Goal: Task Accomplishment & Management: Manage account settings

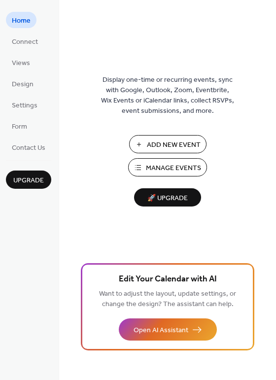
click at [169, 163] on span "Manage Events" at bounding box center [173, 168] width 55 height 10
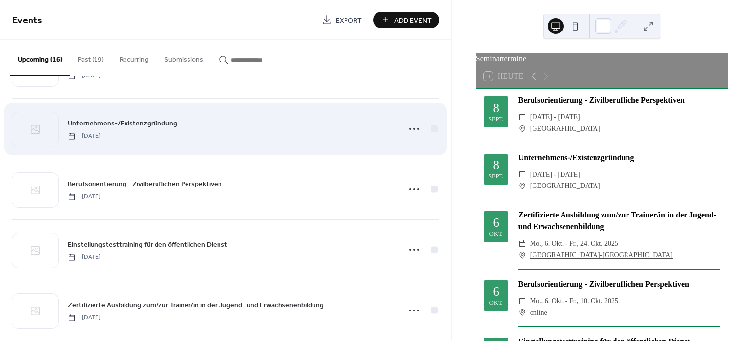
scroll to position [55, 0]
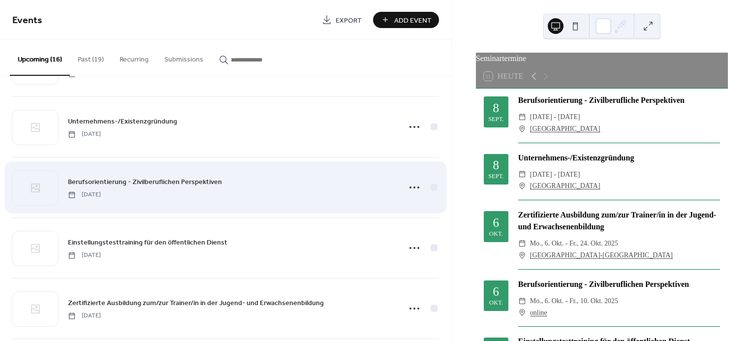
click at [199, 182] on span "Berufsorientierung - Zivilberuflichen Perspektiven" at bounding box center [145, 182] width 154 height 10
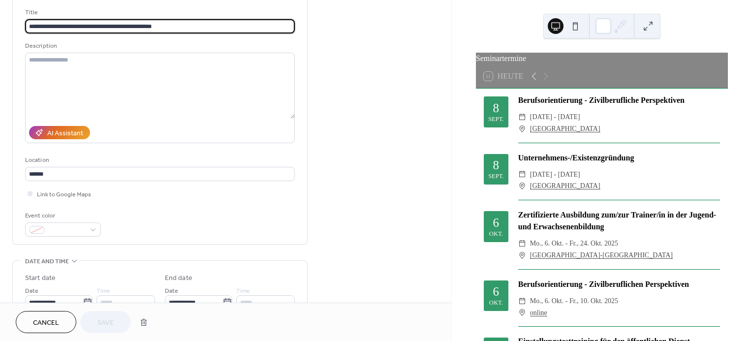
scroll to position [109, 0]
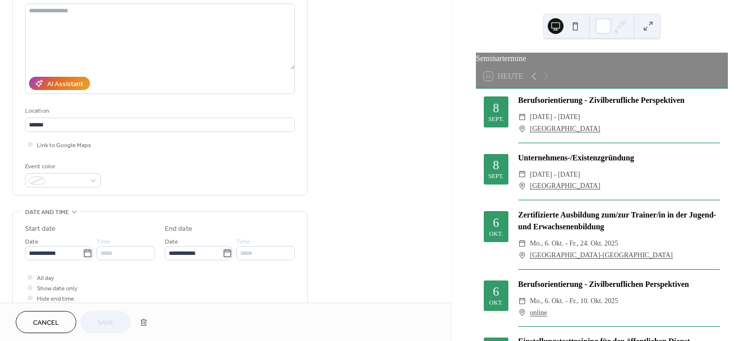
click at [63, 324] on button "Cancel" at bounding box center [46, 322] width 61 height 22
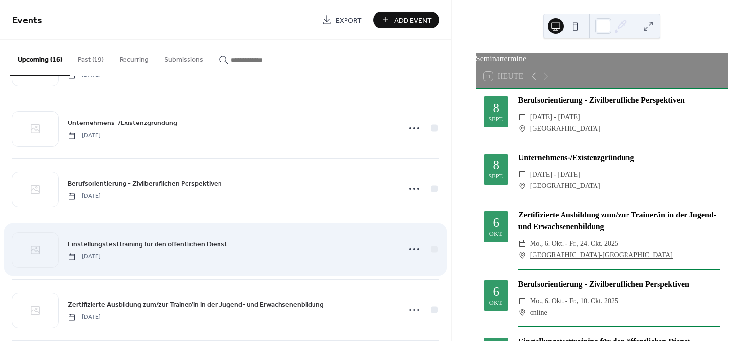
scroll to position [55, 0]
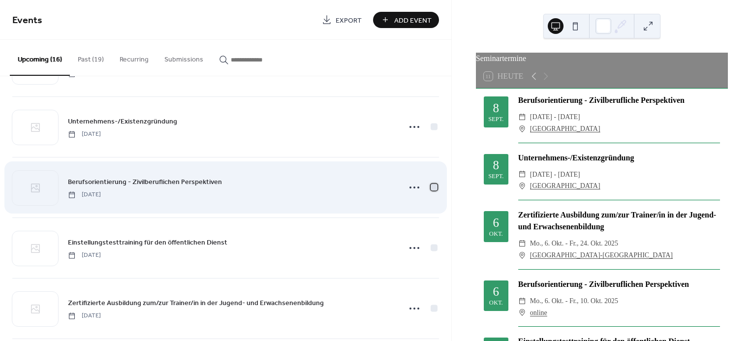
click at [431, 189] on div at bounding box center [434, 187] width 7 height 7
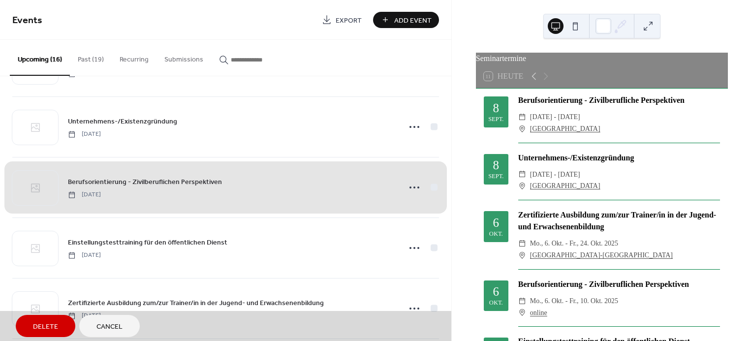
click at [429, 186] on div "Berufsorientierung - Zivilberuflichen Perspektiven Monday, October 6, 2025" at bounding box center [225, 187] width 427 height 61
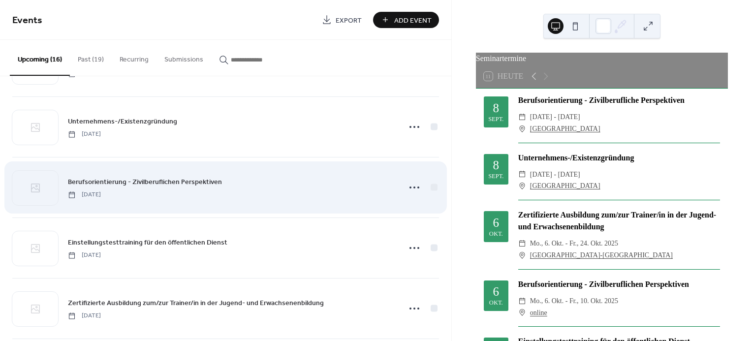
click at [163, 180] on span "Berufsorientierung - Zivilberuflichen Perspektiven" at bounding box center [145, 182] width 154 height 10
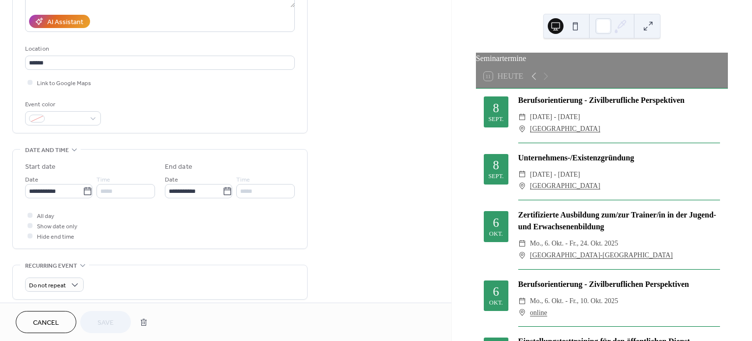
scroll to position [219, 0]
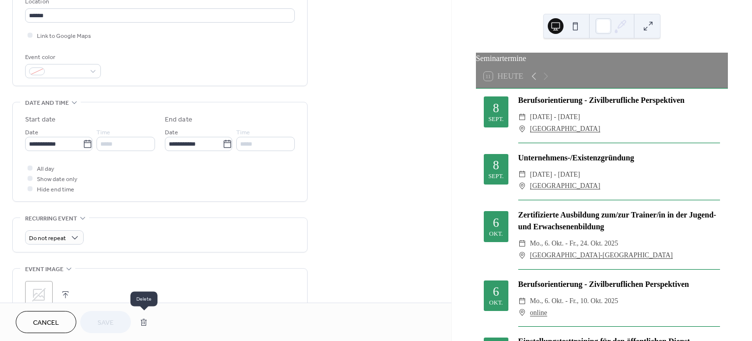
click at [142, 319] on button "button" at bounding box center [144, 323] width 18 height 20
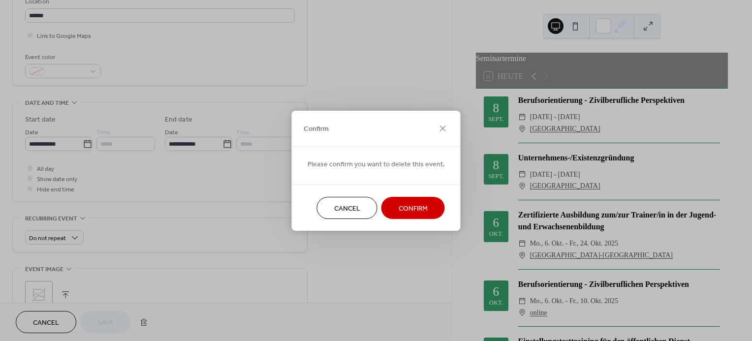
click at [405, 207] on span "Confirm" at bounding box center [413, 208] width 29 height 10
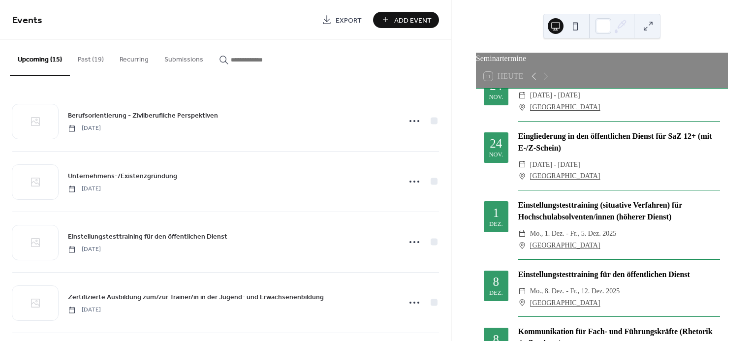
scroll to position [670, 0]
